Goal: Task Accomplishment & Management: Manage account settings

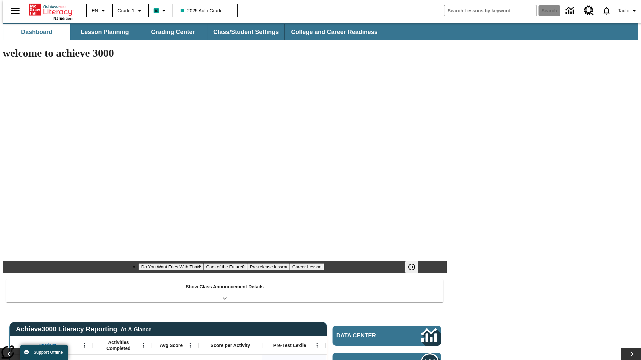
click at [242, 32] on button "Class/Student Settings" at bounding box center [246, 32] width 77 height 16
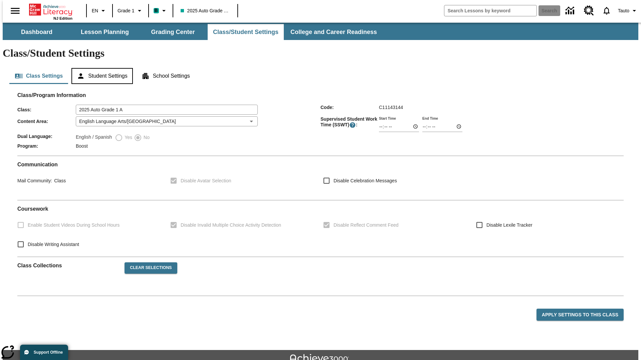
click at [100, 68] on button "Student Settings" at bounding box center [101, 76] width 61 height 16
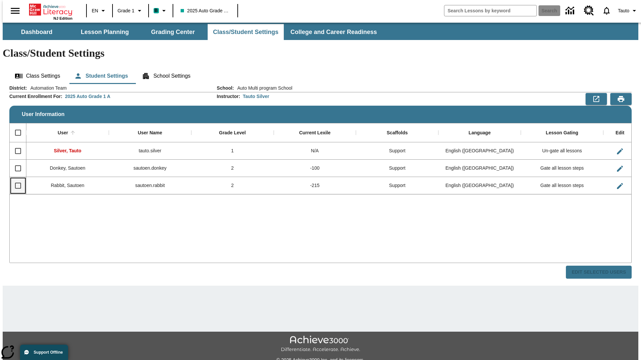
click at [15, 179] on input "Select row" at bounding box center [18, 186] width 14 height 14
checkbox input "true"
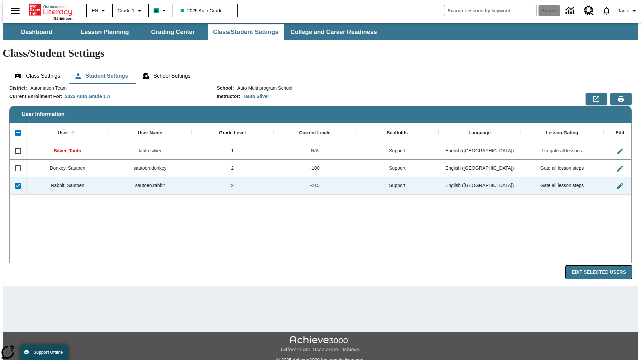
click at [604, 266] on button "Edit Selected Users" at bounding box center [599, 272] width 66 height 13
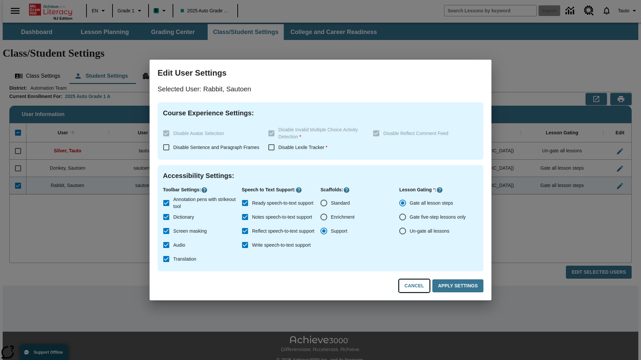
click at [417, 286] on button "Cancel" at bounding box center [414, 286] width 31 height 13
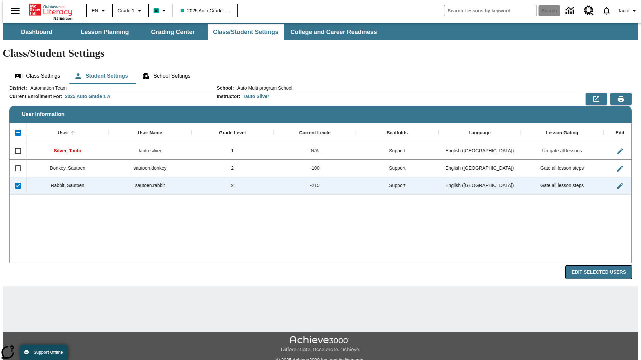
click at [604, 266] on button "Edit Selected Users" at bounding box center [599, 272] width 66 height 13
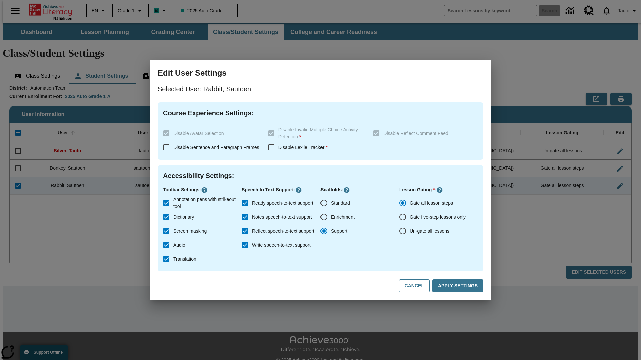
click at [245, 203] on input "Ready speech-to-text support" at bounding box center [245, 203] width 14 height 14
click at [459, 286] on button "Apply Settings" at bounding box center [457, 286] width 51 height 13
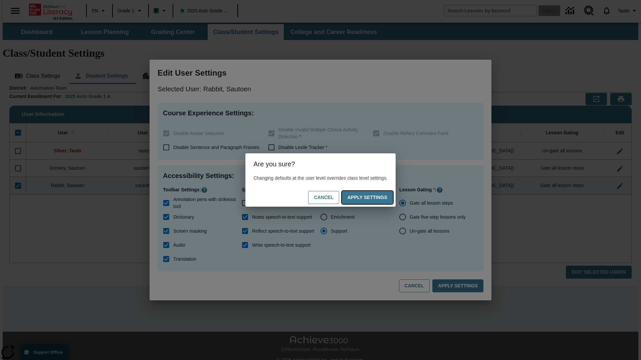
click at [374, 198] on button "Apply Settings" at bounding box center [367, 197] width 51 height 13
checkbox input "true"
checkbox input "false"
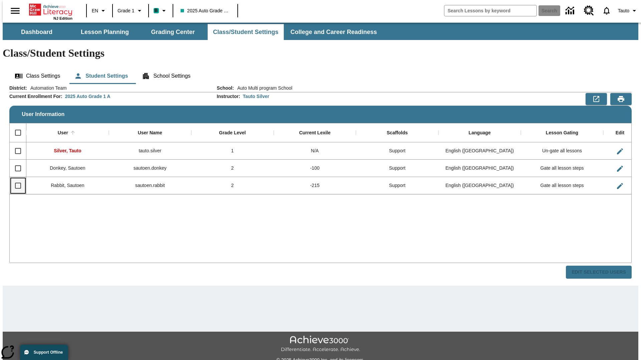
click at [15, 179] on input "Select row" at bounding box center [18, 186] width 14 height 14
checkbox input "true"
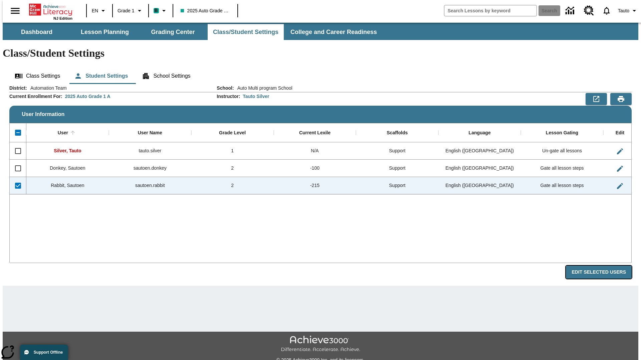
click at [604, 266] on button "Edit Selected Users" at bounding box center [599, 272] width 66 height 13
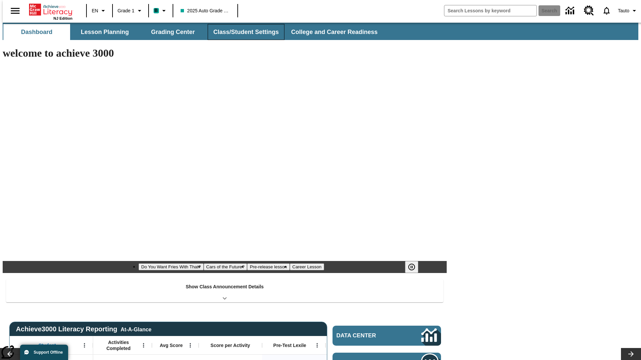
click at [242, 32] on button "Class/Student Settings" at bounding box center [246, 32] width 77 height 16
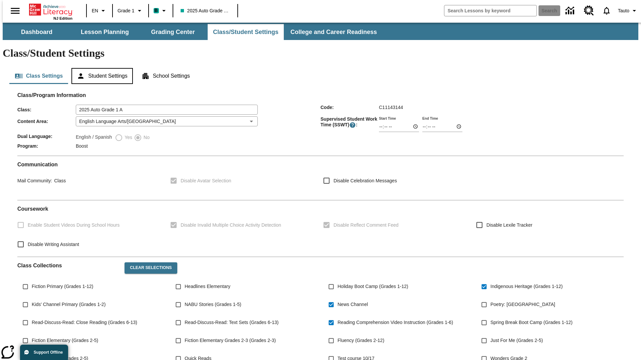
click at [100, 68] on button "Student Settings" at bounding box center [101, 76] width 61 height 16
